Goal: Information Seeking & Learning: Learn about a topic

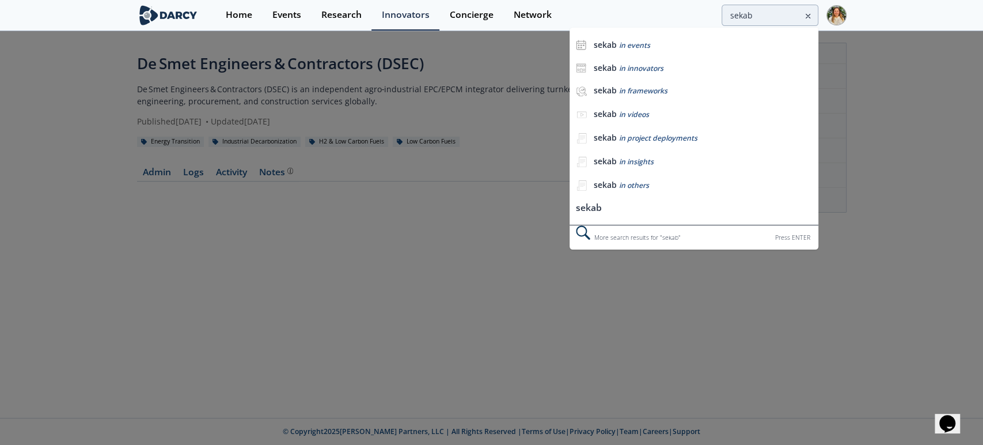
type input "sekab"
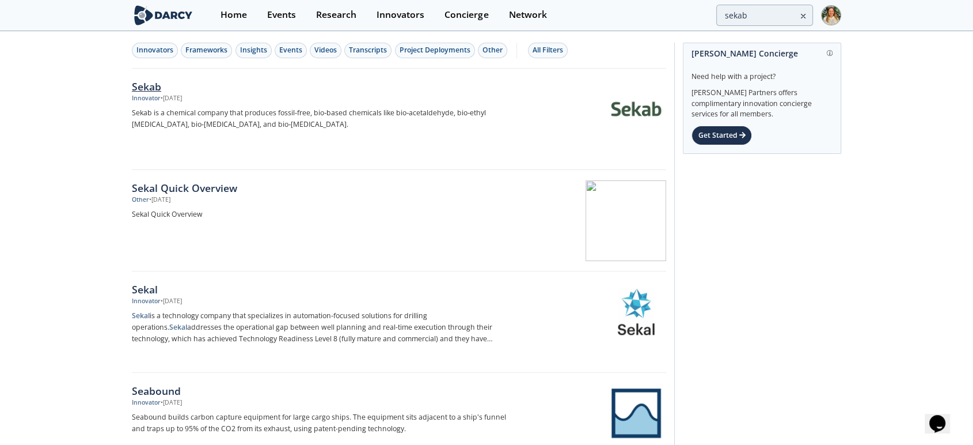
click at [149, 82] on div "Sekab" at bounding box center [322, 86] width 381 height 15
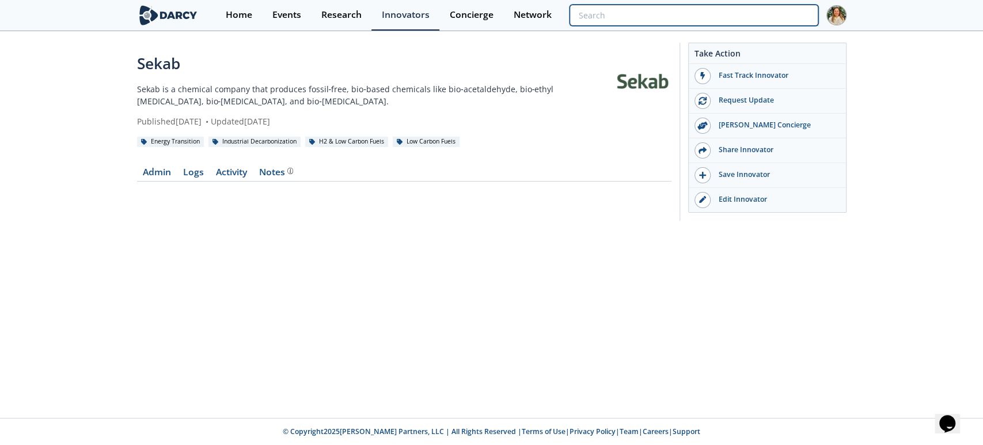
click at [760, 14] on input "search" at bounding box center [693, 15] width 248 height 21
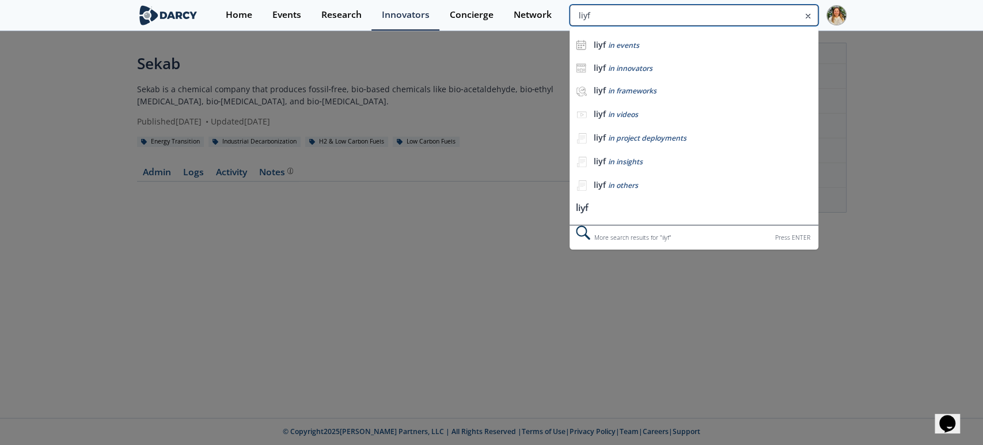
type input "liyf"
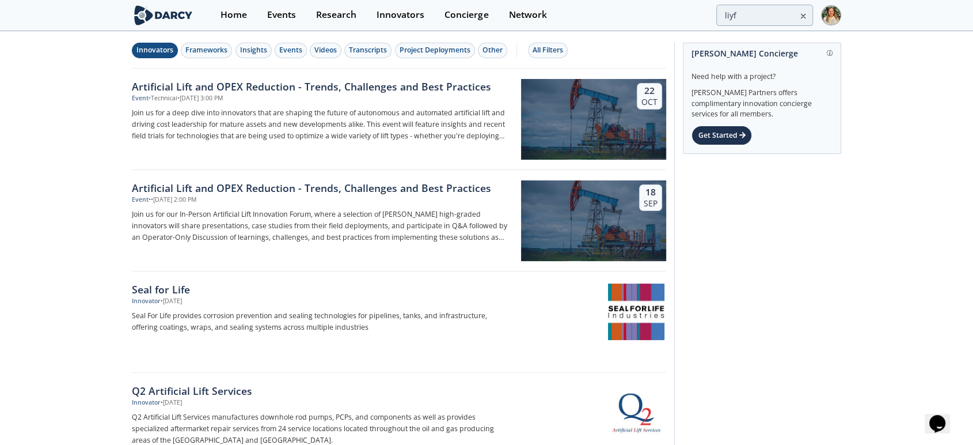
click at [162, 47] on div "Innovators" at bounding box center [154, 50] width 37 height 10
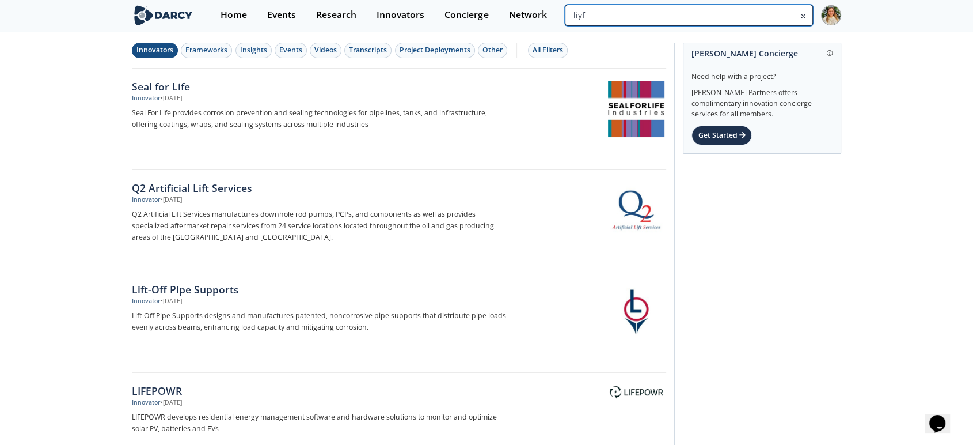
click at [755, 10] on input "liyf" at bounding box center [689, 15] width 248 height 21
click at [165, 50] on div "Innovators" at bounding box center [154, 50] width 37 height 10
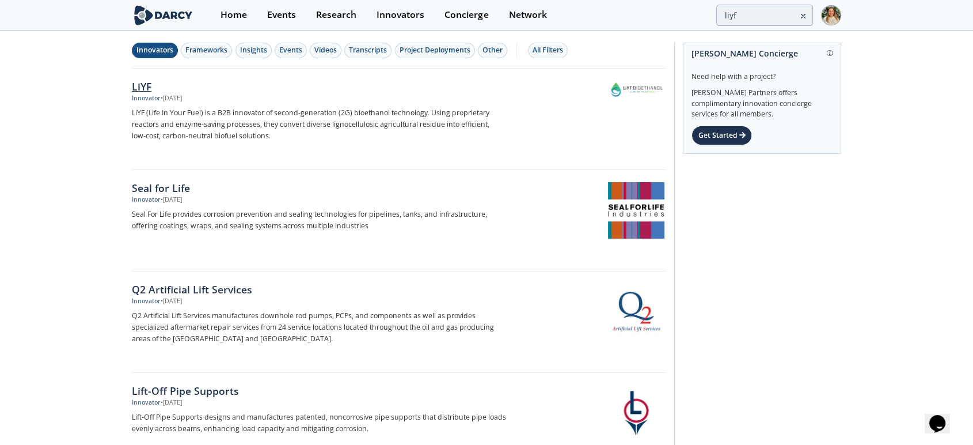
click at [141, 89] on div "LiYF" at bounding box center [322, 86] width 381 height 15
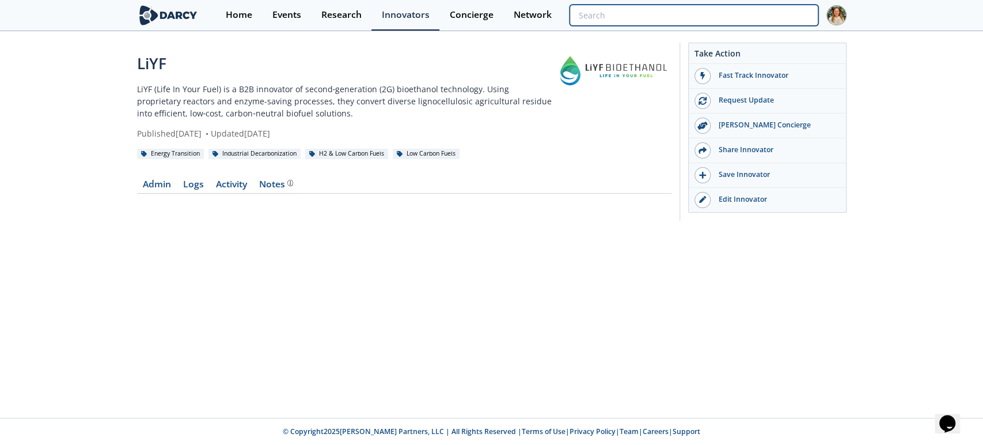
click at [762, 10] on input "search" at bounding box center [693, 15] width 248 height 21
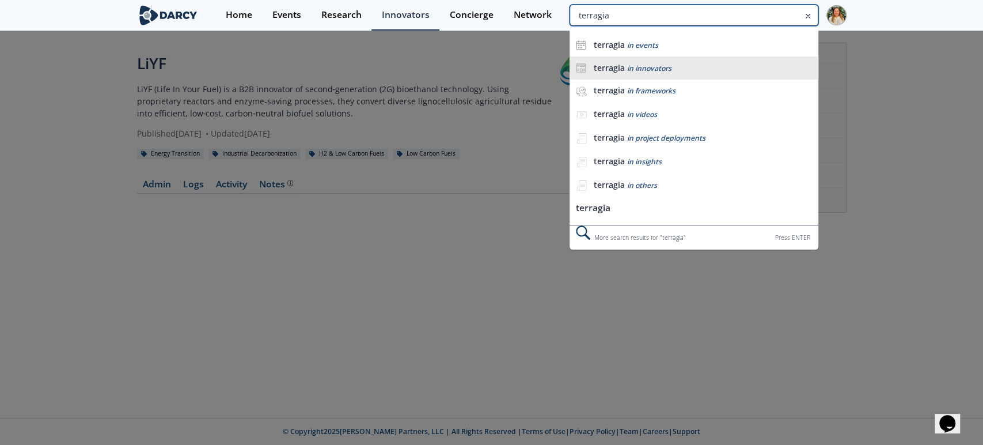
type input "terragia"
click at [737, 64] on div "terragia in innovators" at bounding box center [702, 68] width 219 height 11
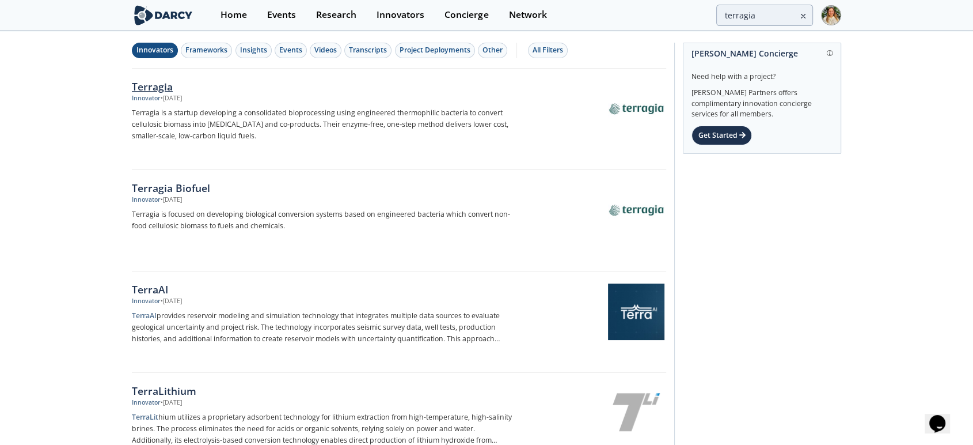
click at [145, 83] on div "Terragia" at bounding box center [322, 86] width 381 height 15
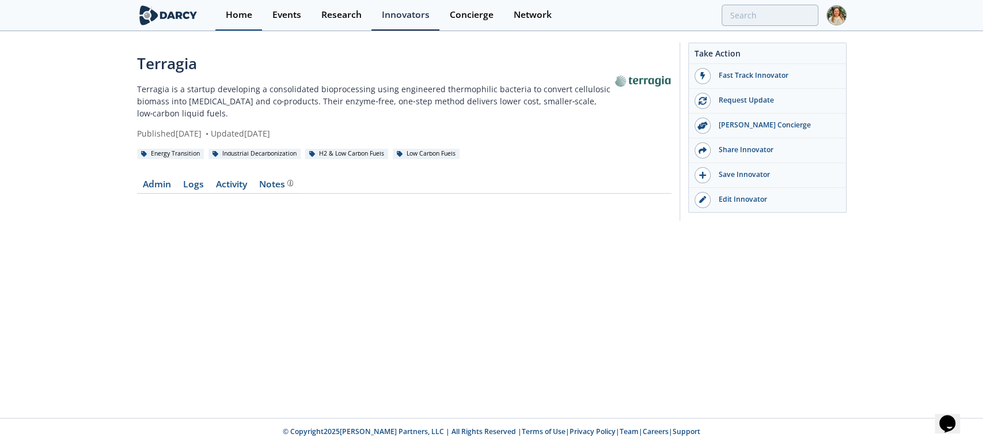
type input "terragia"
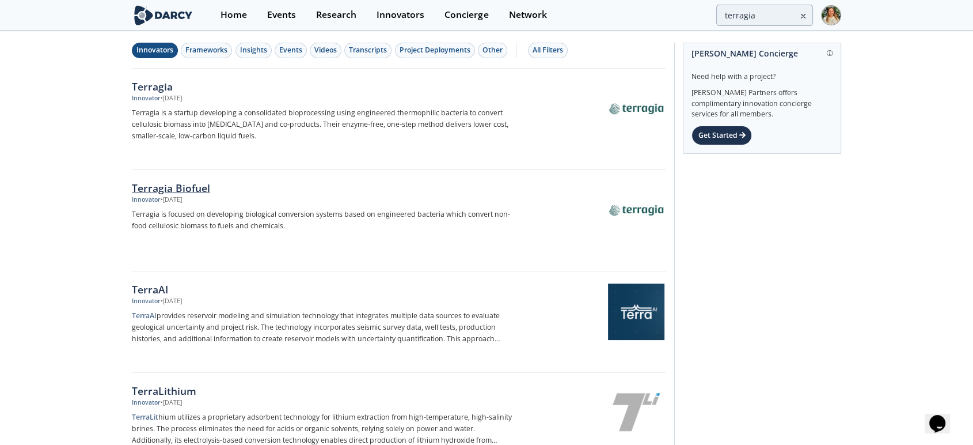
click at [180, 188] on div "Terragia Biofuel" at bounding box center [322, 187] width 381 height 15
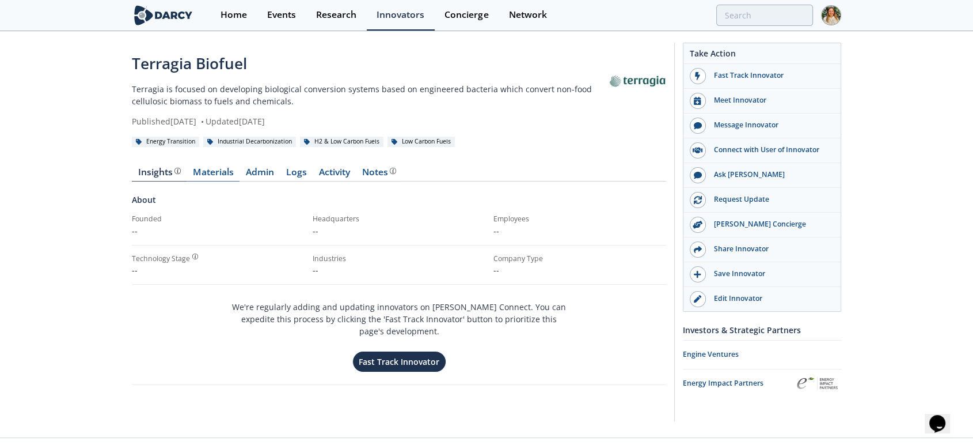
click at [211, 172] on link "Materials" at bounding box center [213, 175] width 53 height 14
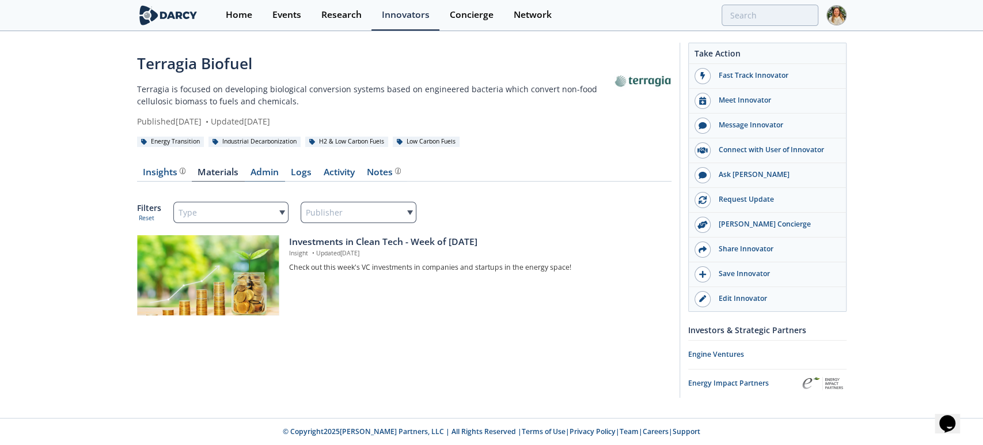
click at [262, 177] on link "Admin" at bounding box center [265, 175] width 40 height 14
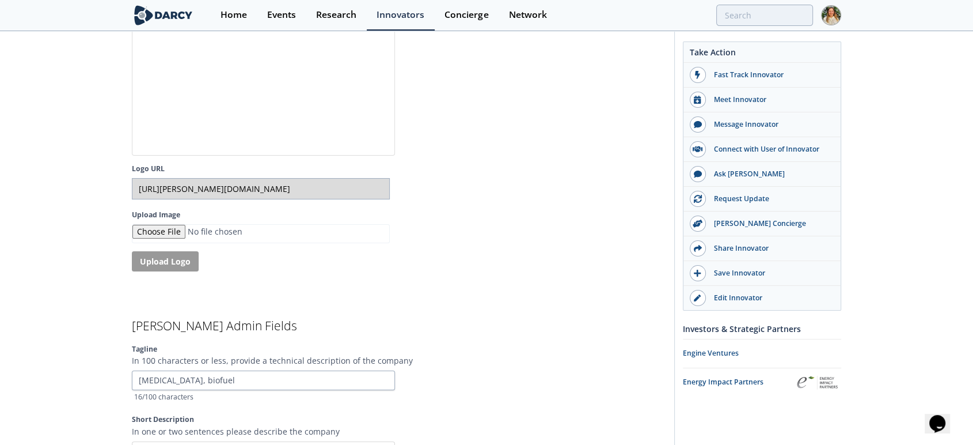
scroll to position [2431, 0]
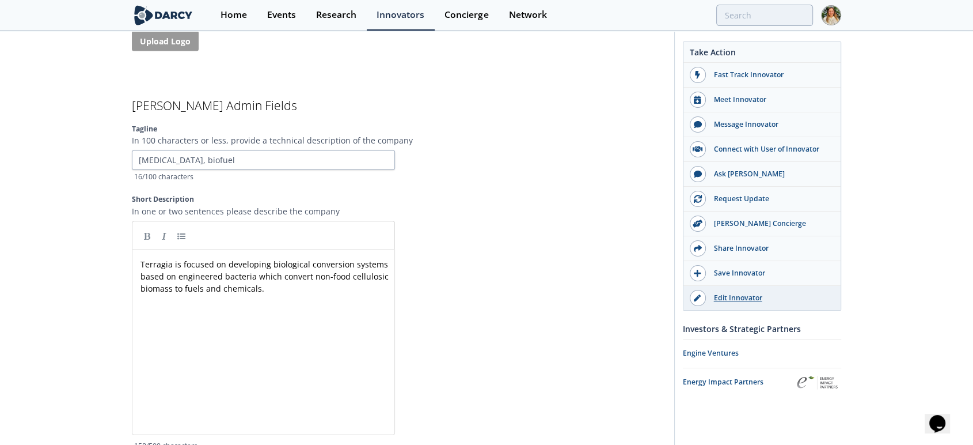
click at [701, 294] on div at bounding box center [698, 298] width 16 height 16
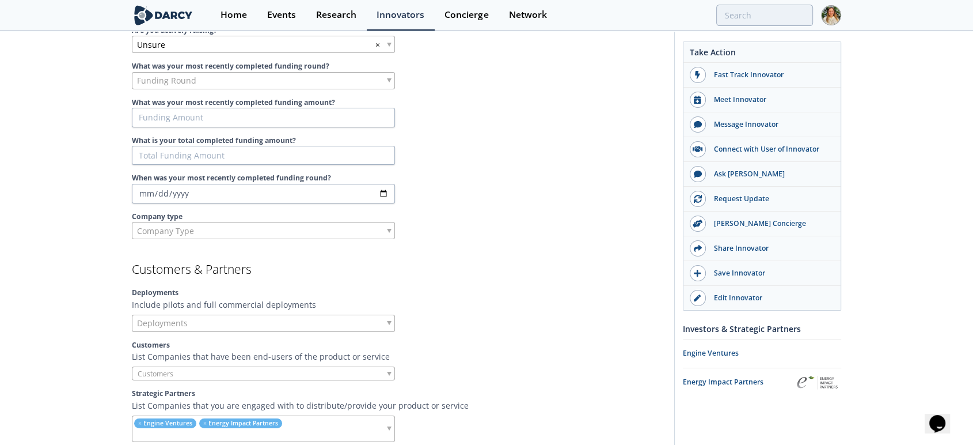
scroll to position [511, 0]
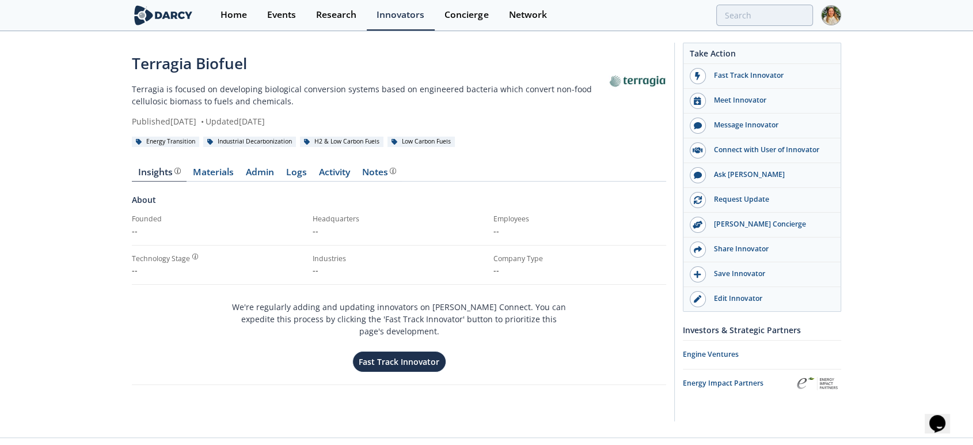
type input "terragia"
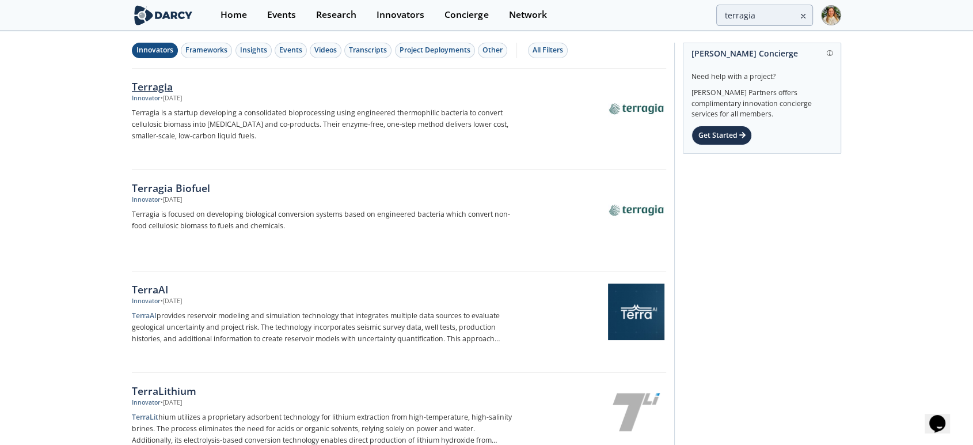
click at [172, 83] on div "Terragia" at bounding box center [322, 86] width 381 height 15
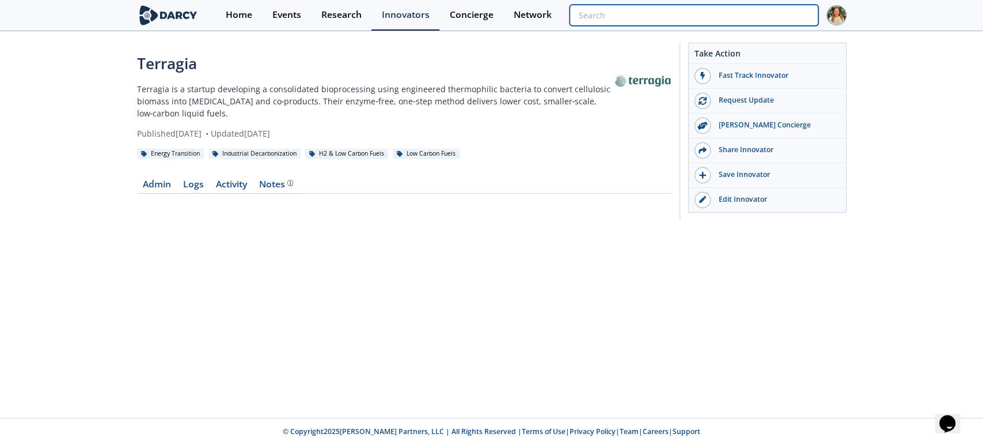
click at [747, 17] on input "search" at bounding box center [693, 15] width 248 height 21
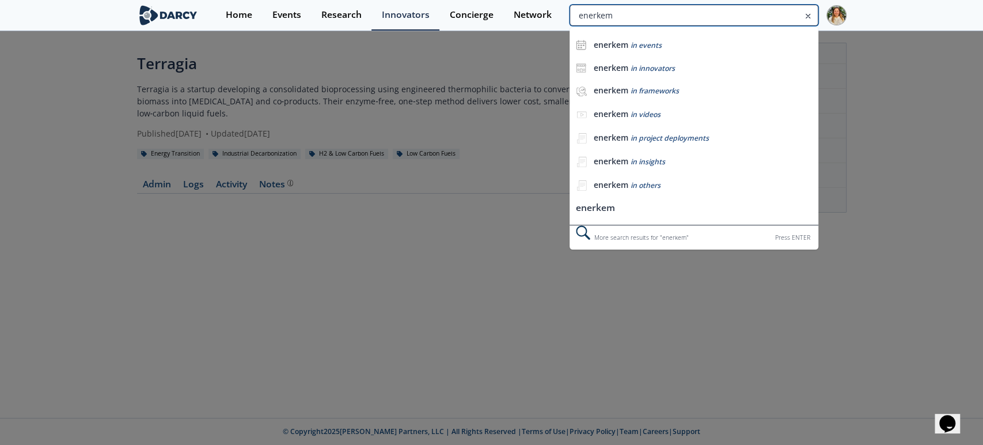
type input "enerkem"
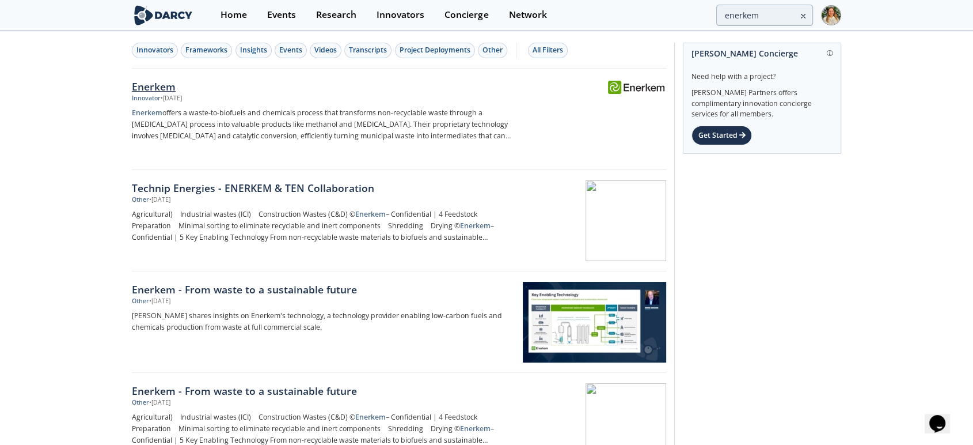
click at [157, 83] on div "Enerkem" at bounding box center [322, 86] width 381 height 15
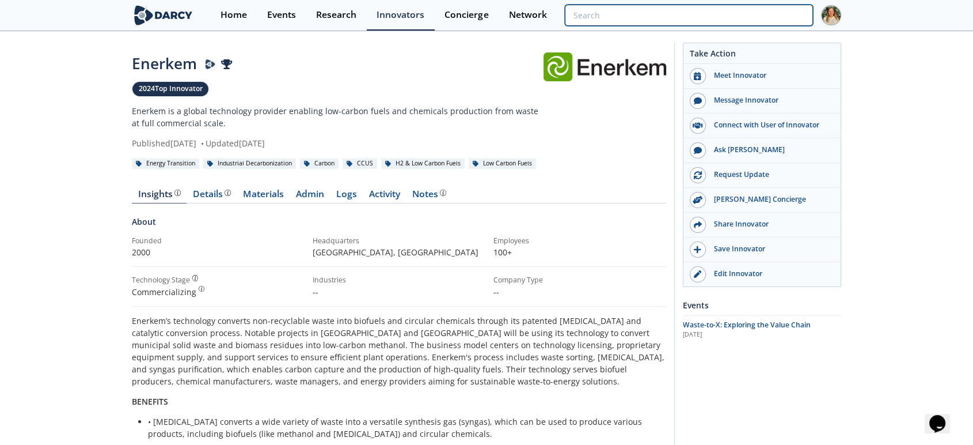
click at [758, 11] on input "search" at bounding box center [689, 15] width 248 height 21
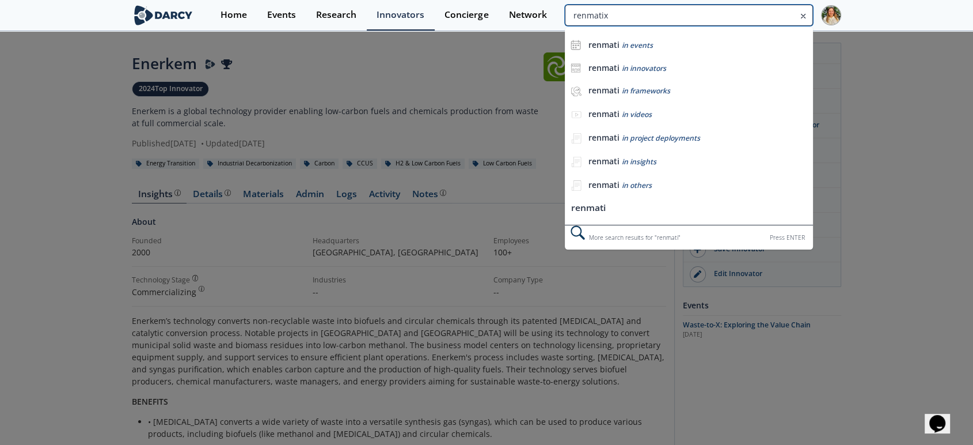
type input "renmatix"
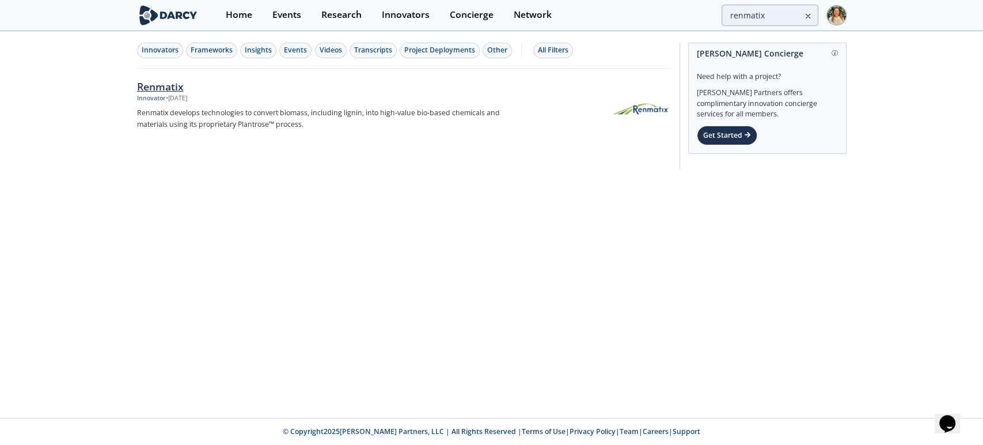
click at [165, 79] on div "Renmatix" at bounding box center [327, 86] width 381 height 15
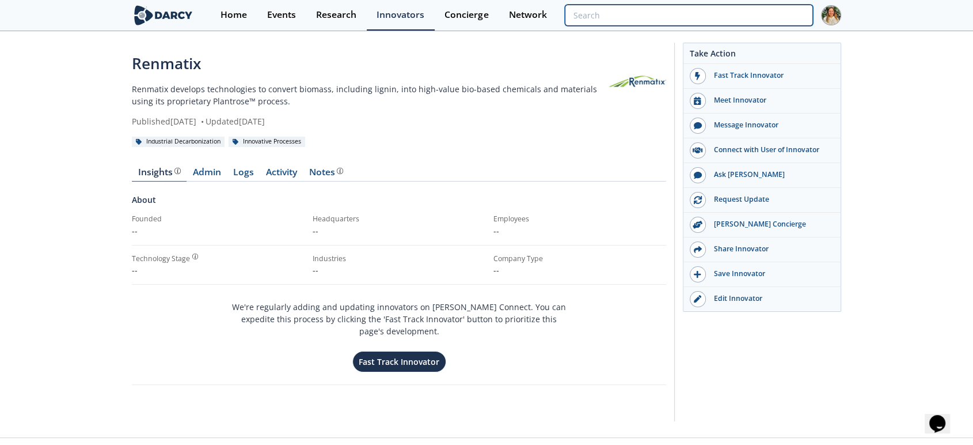
click at [760, 24] on input "search" at bounding box center [689, 15] width 248 height 21
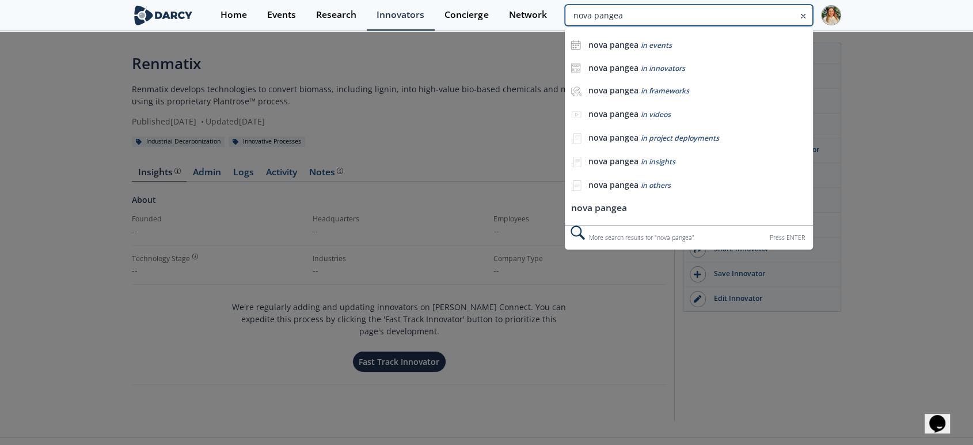
type input "nova pangea"
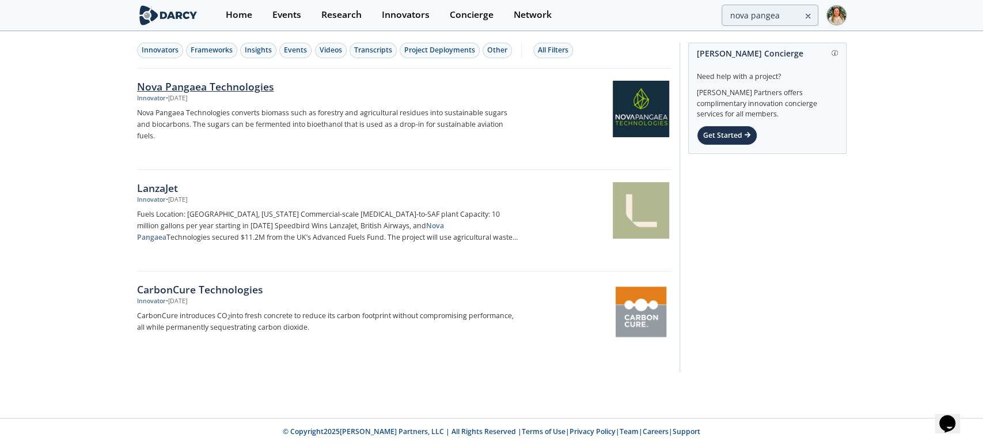
click at [244, 79] on div "Nova Pangaea Technologies" at bounding box center [327, 86] width 381 height 15
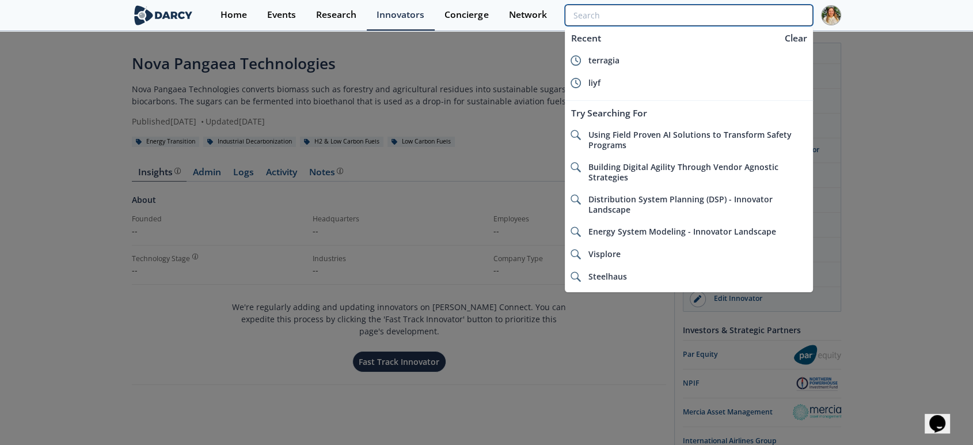
click at [755, 13] on input "search" at bounding box center [689, 15] width 248 height 21
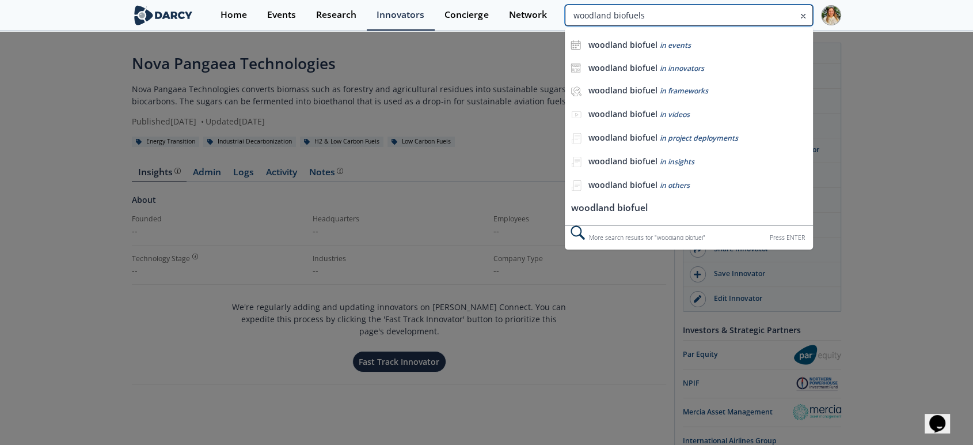
type input "woodland biofuels"
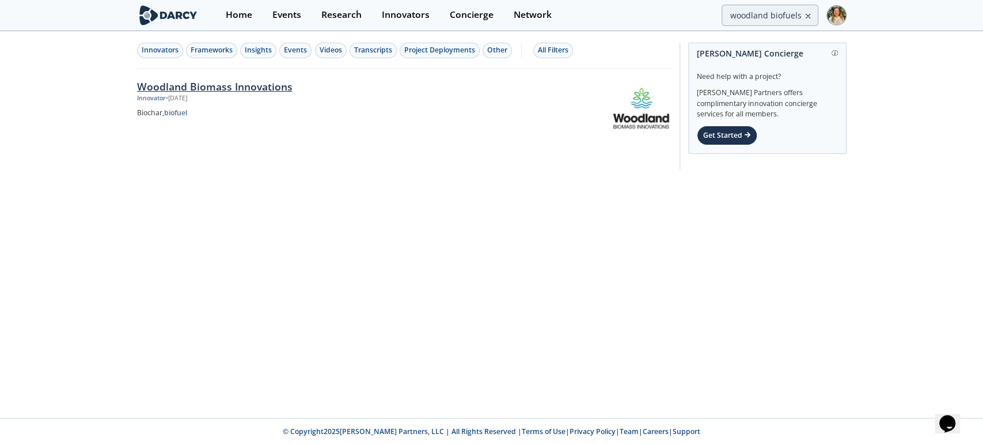
click at [290, 86] on div "Woodland Biomass Innovations" at bounding box center [327, 86] width 381 height 15
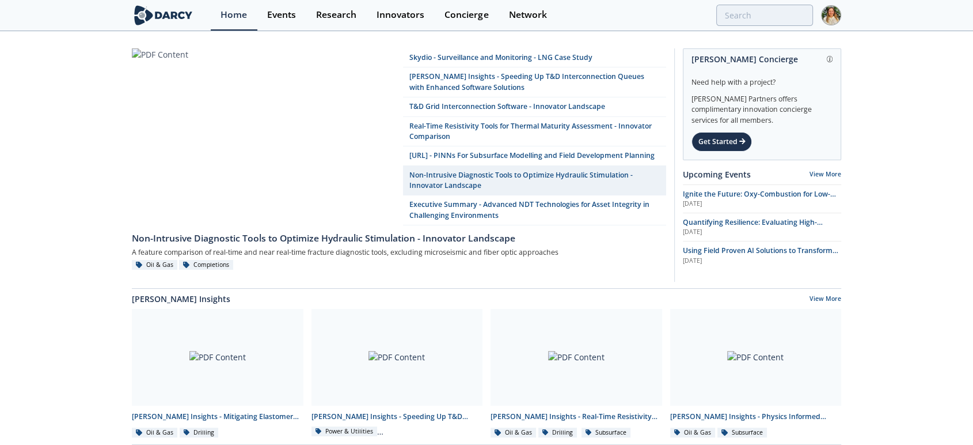
click at [821, 14] on img at bounding box center [831, 15] width 20 height 20
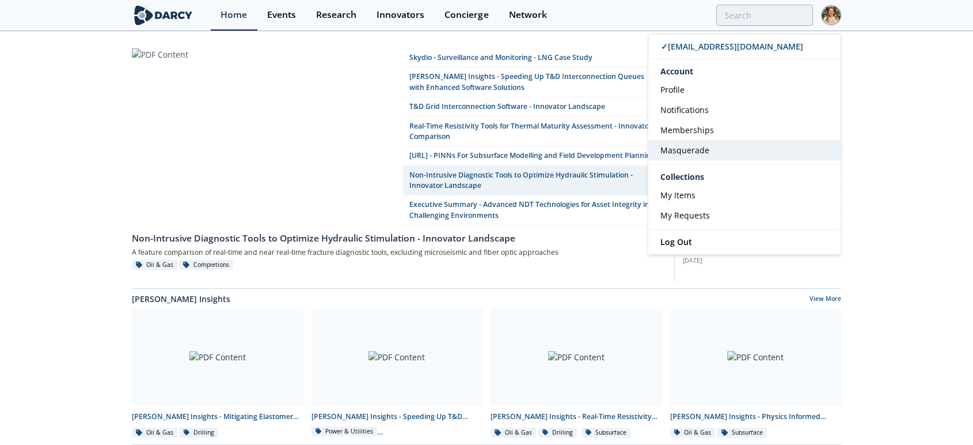
click at [703, 145] on span "Masquerade" at bounding box center [684, 150] width 49 height 11
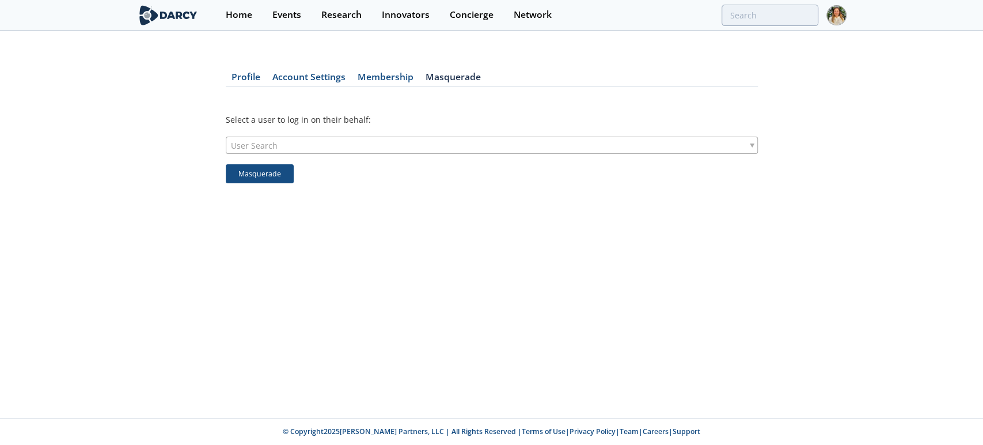
click at [345, 145] on div "User Search" at bounding box center [492, 144] width 532 height 17
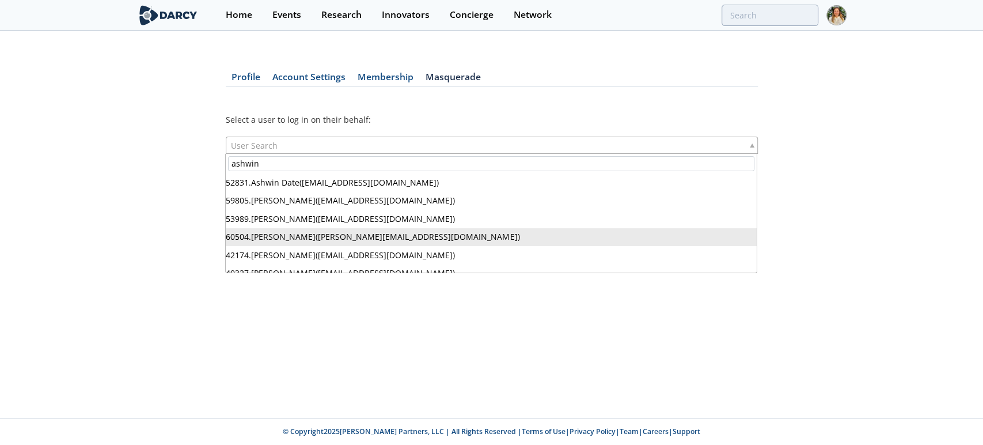
type input "ashwin"
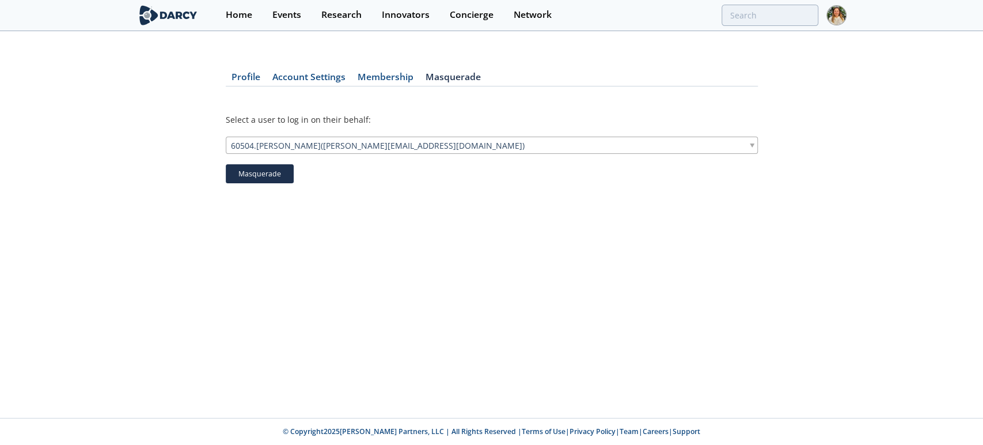
click at [275, 174] on button "Masquerade" at bounding box center [260, 174] width 68 height 20
